Goal: Transaction & Acquisition: Purchase product/service

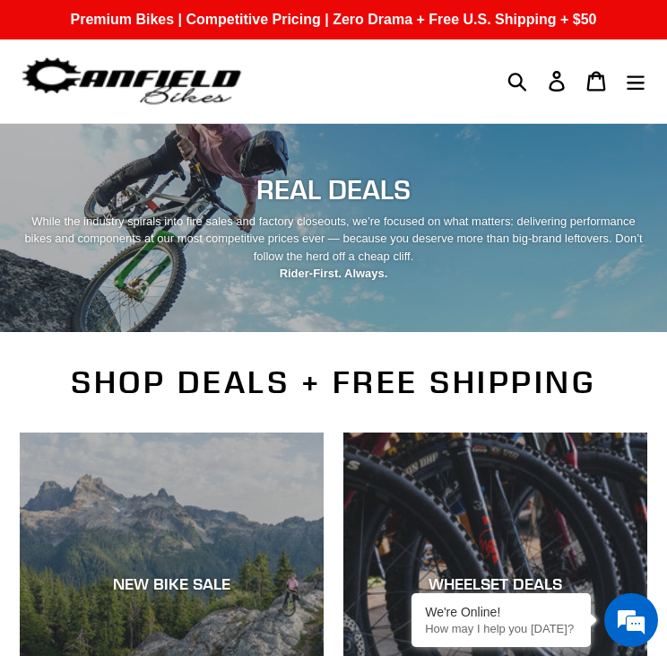
click at [135, 574] on div "NEW BIKE SALE" at bounding box center [172, 584] width 304 height 20
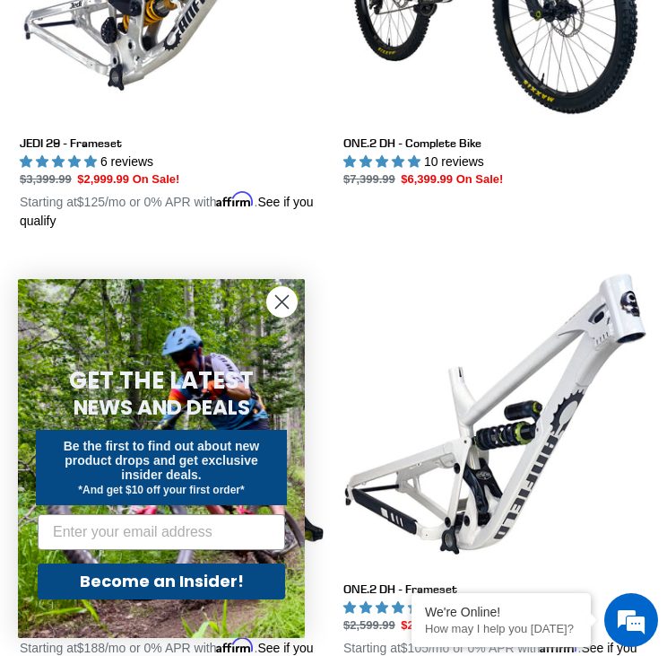
scroll to position [1103, 0]
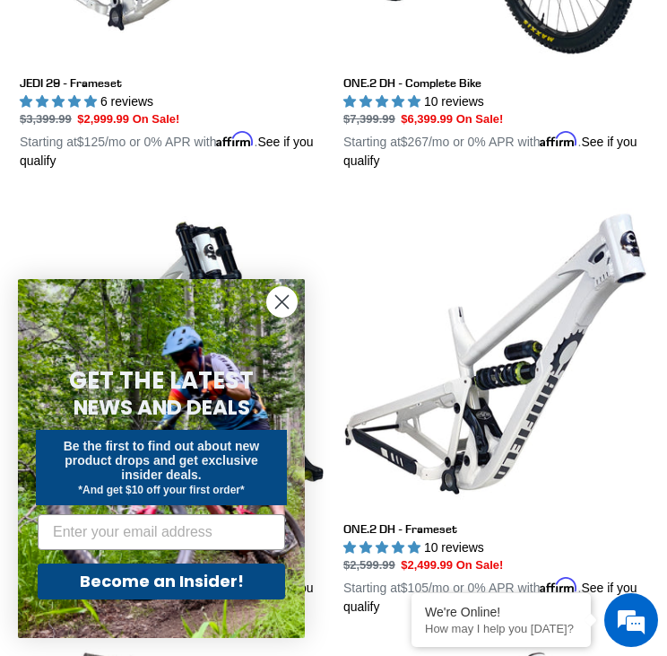
click at [280, 299] on icon "Close dialog" at bounding box center [282, 302] width 13 height 13
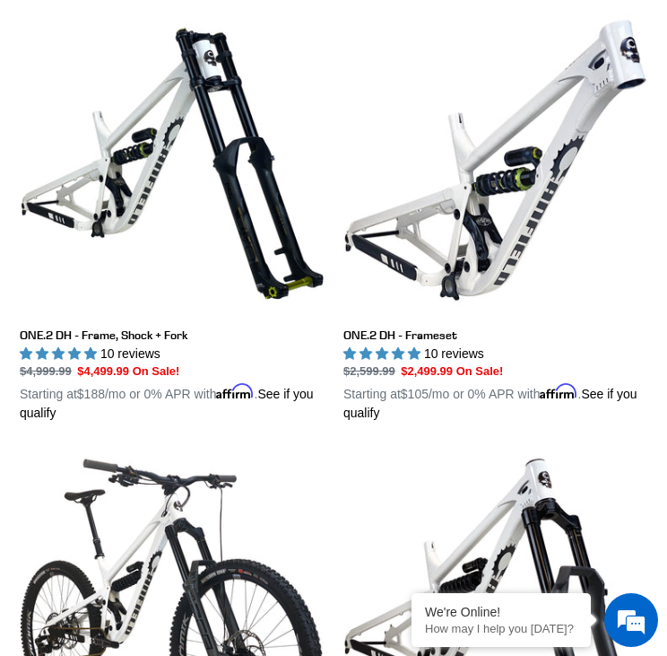
scroll to position [1296, 0]
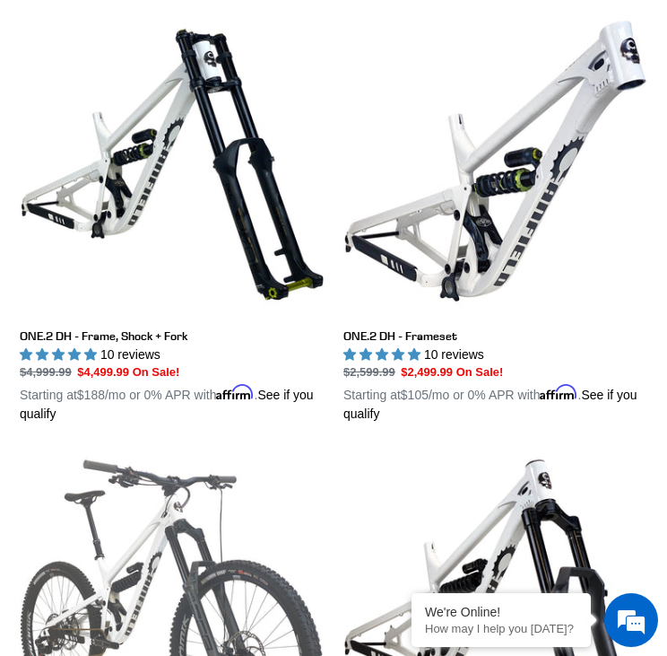
click at [169, 455] on link "ONE.2 Super Enduro - Complete Bike" at bounding box center [172, 662] width 304 height 414
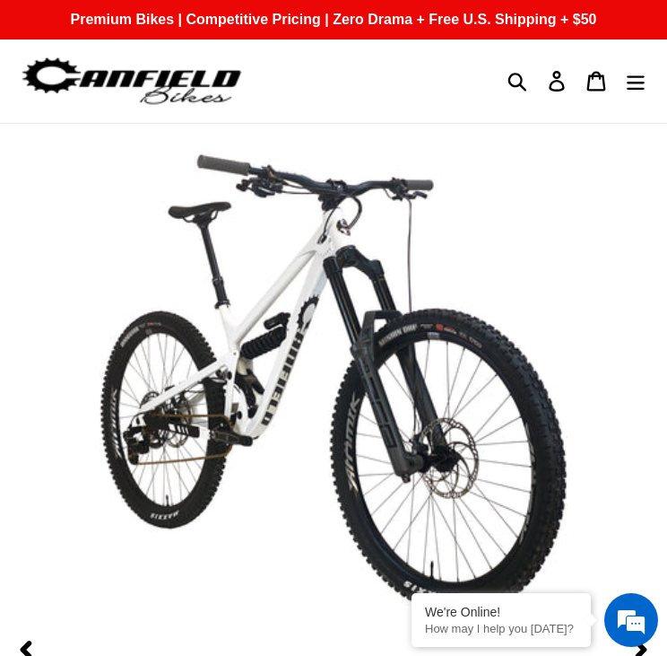
scroll to position [131, 0]
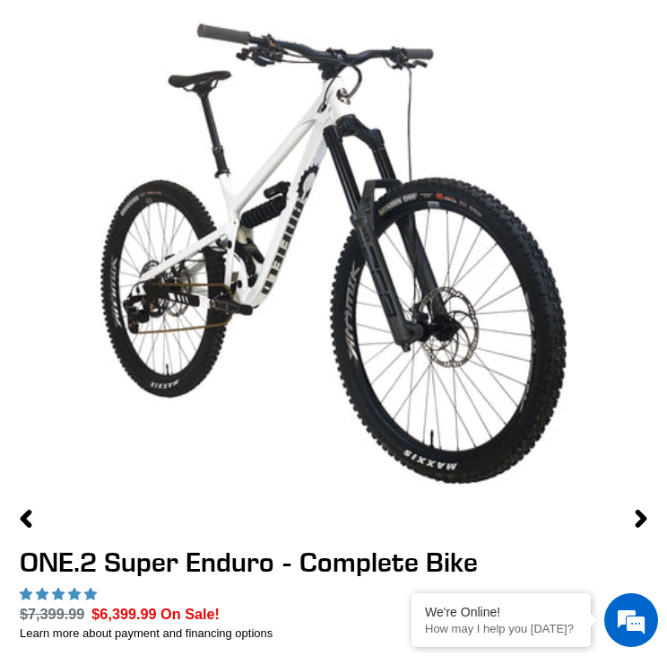
select select "Bentonite Grey"
select select "highest-rating"
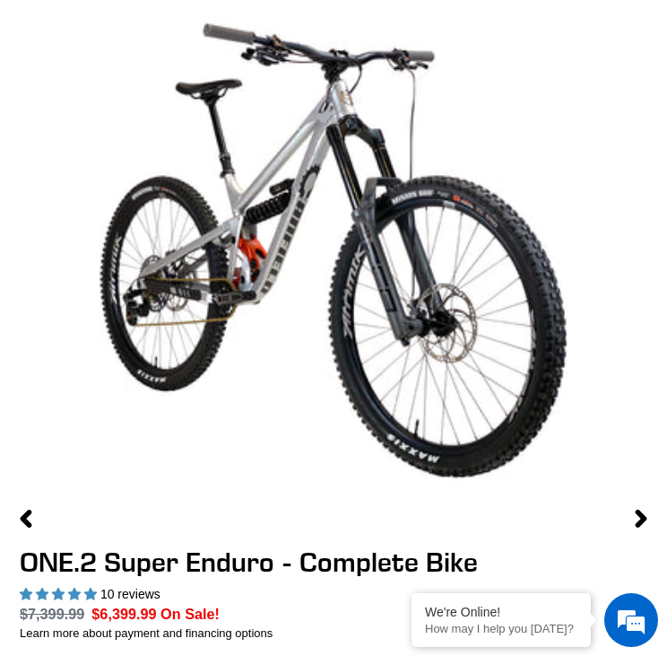
scroll to position [0, 0]
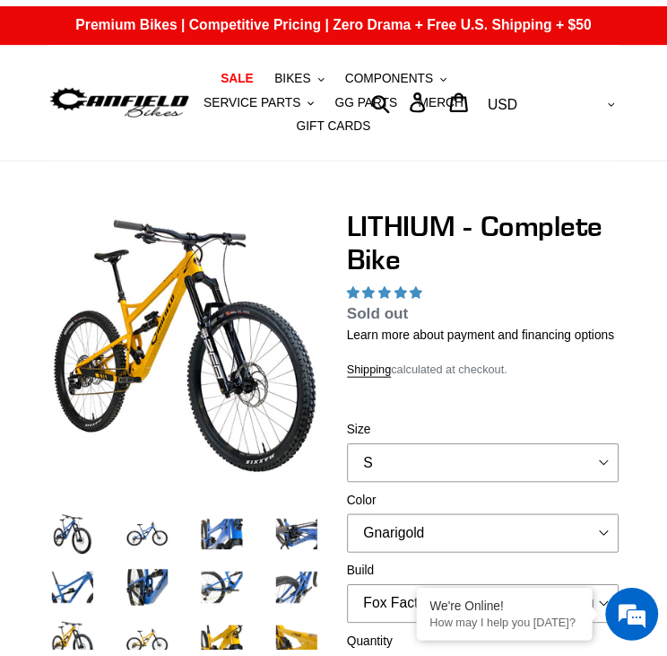
scroll to position [255, 0]
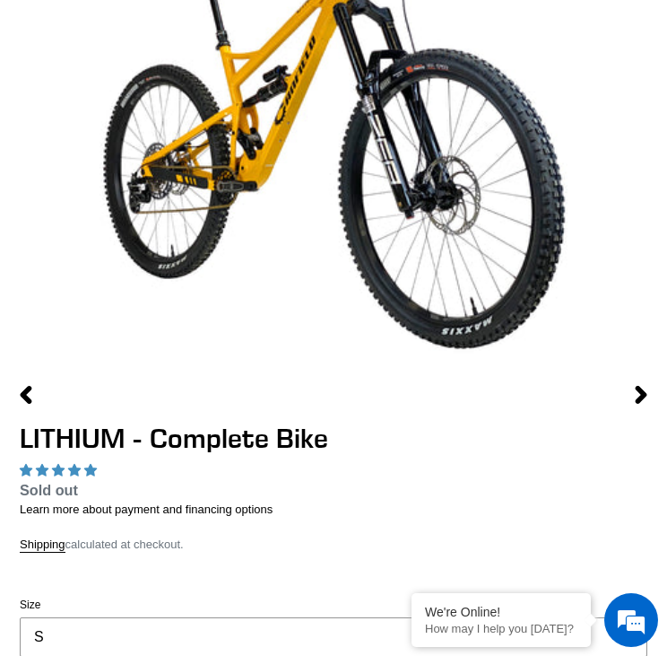
select select "L"
click at [347, 617] on select "S M L XL" at bounding box center [334, 636] width 628 height 39
select select "highest-rating"
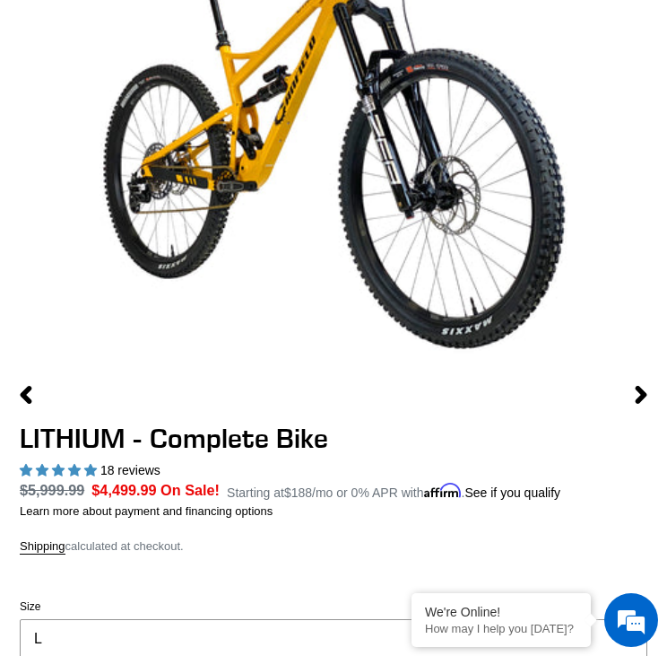
select select "Fox Factory Float X2 + 38 Factory Grip 2 170 + SRAM XO"
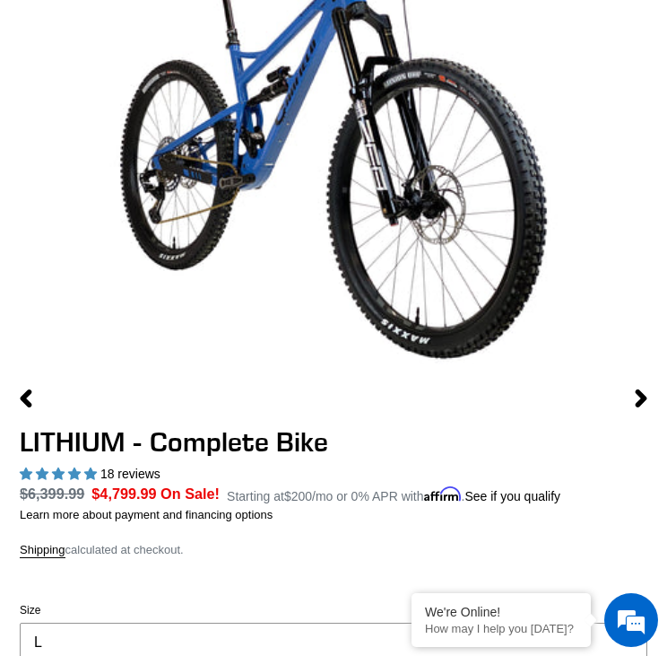
scroll to position [233, 0]
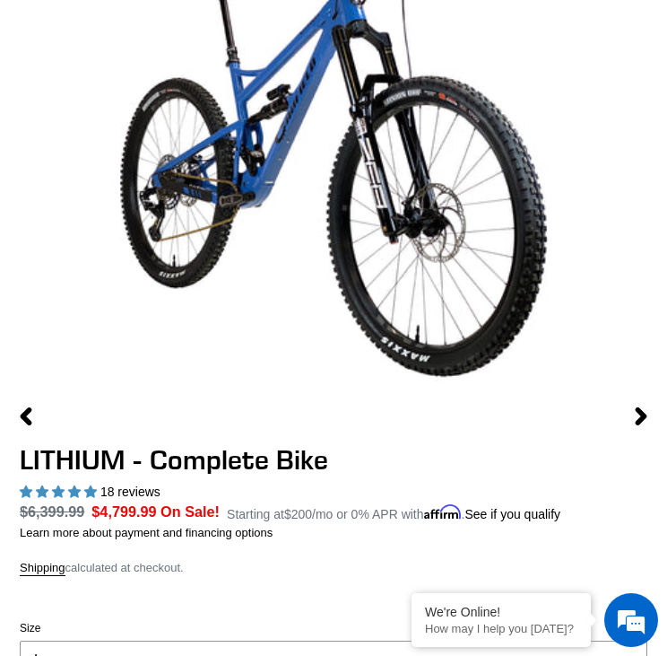
click at [556, 620] on label "Size" at bounding box center [334, 628] width 628 height 16
click at [556, 640] on select "S M L XL" at bounding box center [334, 659] width 628 height 39
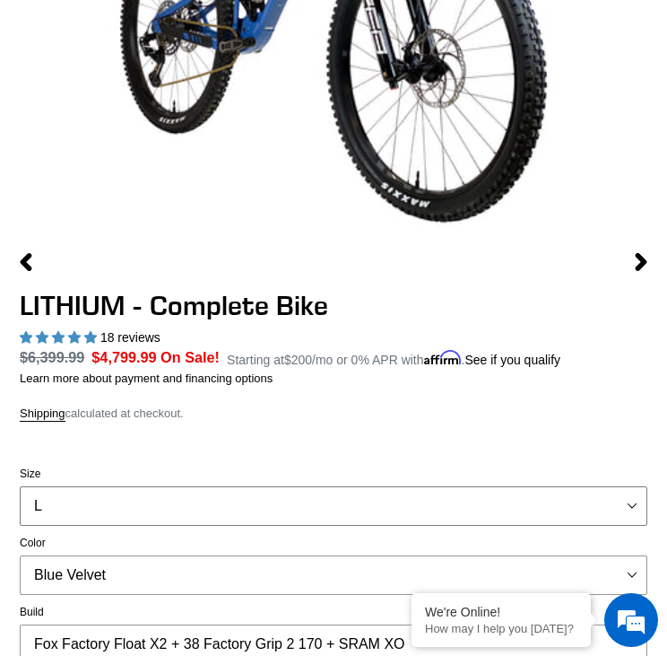
scroll to position [387, 0]
click at [474, 555] on select "Gnarigold Blue Velvet Stealth Black" at bounding box center [334, 574] width 628 height 39
click at [347, 555] on select "Gnarigold Blue Velvet Stealth Black" at bounding box center [334, 574] width 628 height 39
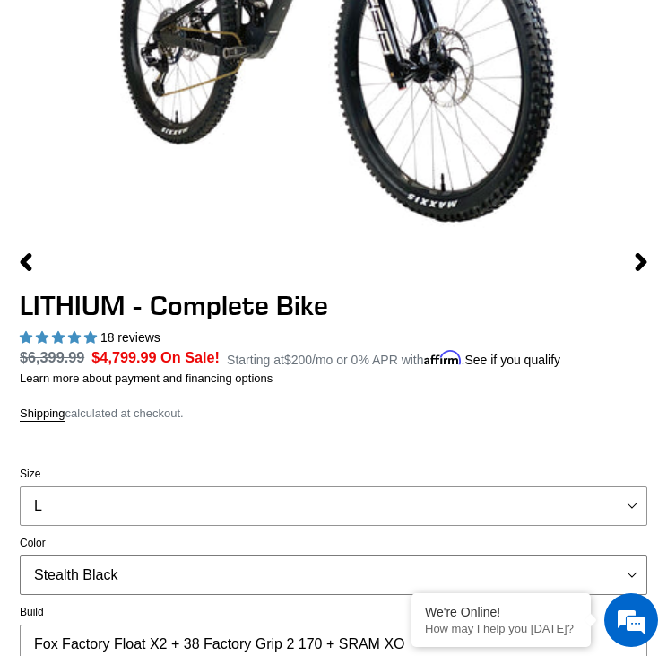
click at [476, 555] on select "Gnarigold Blue Velvet Stealth Black" at bounding box center [334, 574] width 628 height 39
select select "Gnarigold"
click at [347, 555] on select "Gnarigold Blue Velvet Stealth Black" at bounding box center [334, 574] width 628 height 39
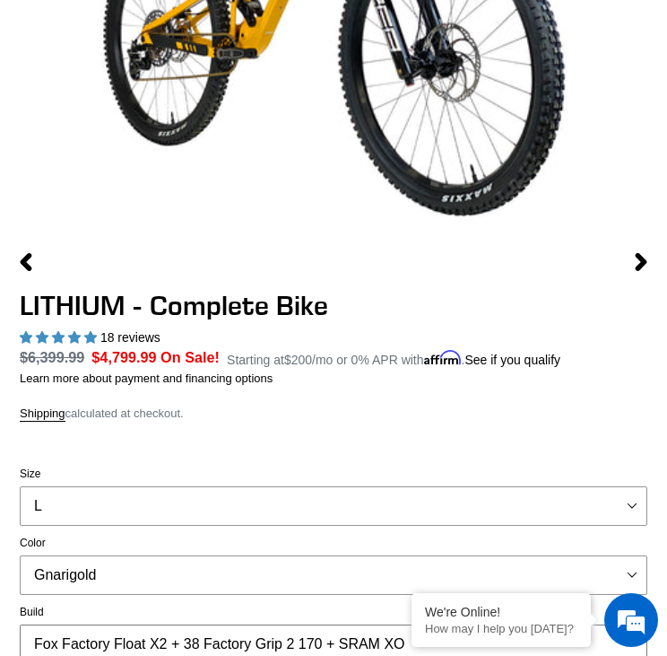
click at [513, 624] on select "Fox Factory Float X2 + 38 Factory Grip 2 170 + SRAM GX Fox Factory Float X2 + 3…" at bounding box center [334, 643] width 628 height 39
select select "Fox Factory Float X2 + 38 Factory Grip 2 170 + SRAM GX"
click at [347, 624] on select "Fox Factory Float X2 + 38 Factory Grip 2 170 + SRAM GX Fox Factory Float X2 + 3…" at bounding box center [334, 643] width 628 height 39
